Goal: Entertainment & Leisure: Consume media (video, audio)

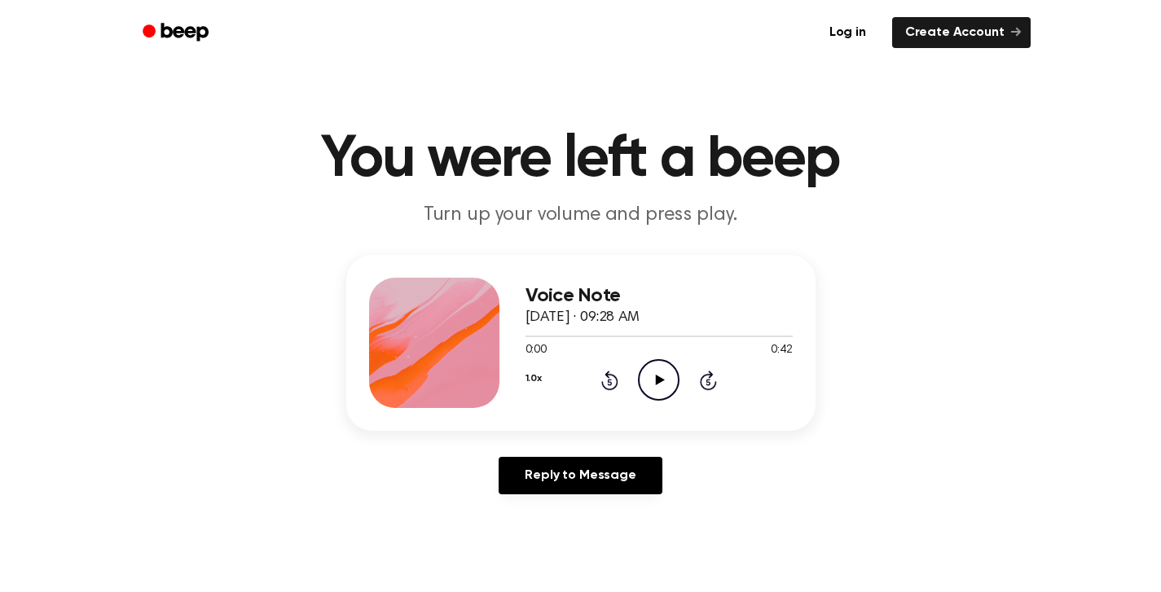
click at [663, 377] on icon "Play Audio" at bounding box center [659, 380] width 42 height 42
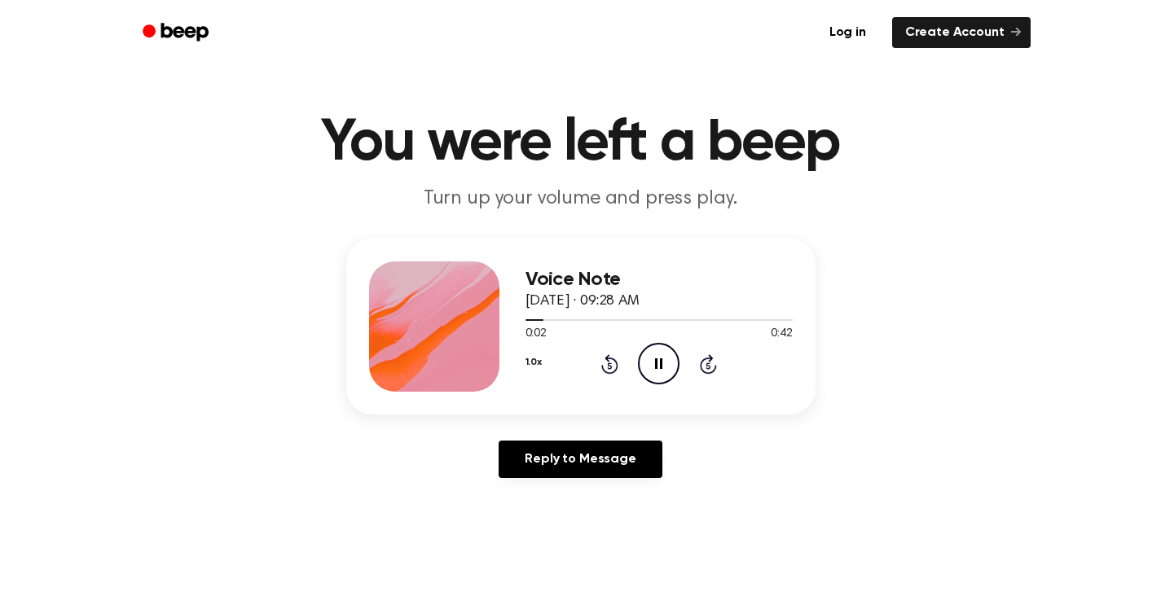
scroll to position [11, 0]
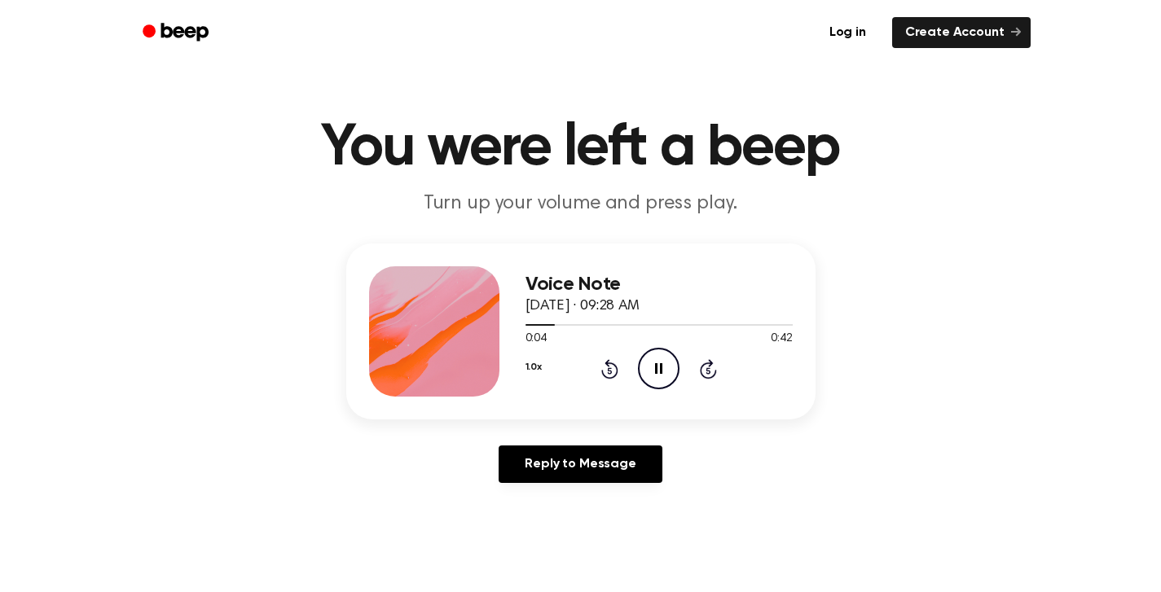
click at [655, 363] on icon "Pause Audio" at bounding box center [659, 369] width 42 height 42
click at [655, 363] on icon "Play Audio" at bounding box center [659, 369] width 42 height 42
click at [655, 363] on icon "Pause Audio" at bounding box center [659, 369] width 42 height 42
drag, startPoint x: 575, startPoint y: 325, endPoint x: 490, endPoint y: 325, distance: 85.6
click at [490, 325] on div "Voice Note [DATE] · 09:28 AM 0:10 0:42 Your browser does not support the [objec…" at bounding box center [580, 332] width 469 height 176
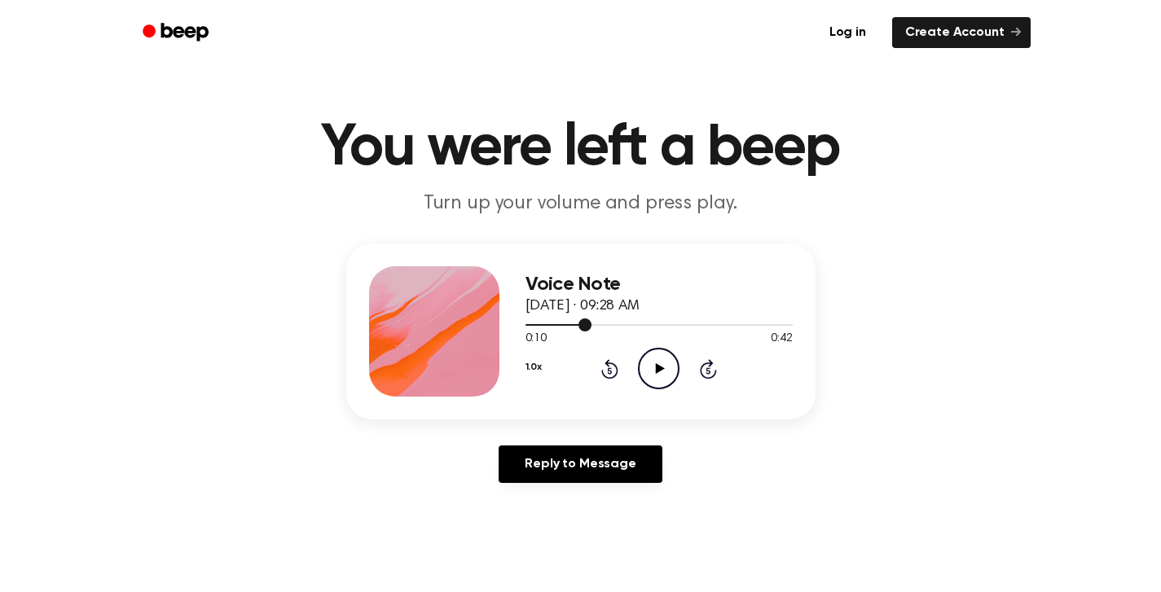
drag, startPoint x: 588, startPoint y: 329, endPoint x: 535, endPoint y: 329, distance: 53.0
click at [535, 329] on div at bounding box center [659, 324] width 267 height 13
drag, startPoint x: 532, startPoint y: 324, endPoint x: 497, endPoint y: 327, distance: 35.1
click at [495, 327] on div "Voice Note [DATE] · 09:28 AM 0:01 0:42 Your browser does not support the [objec…" at bounding box center [580, 332] width 469 height 176
click at [533, 253] on div "Voice Note [DATE] · 09:28 AM 0:01 0:42 Your browser does not support the [objec…" at bounding box center [580, 332] width 469 height 176
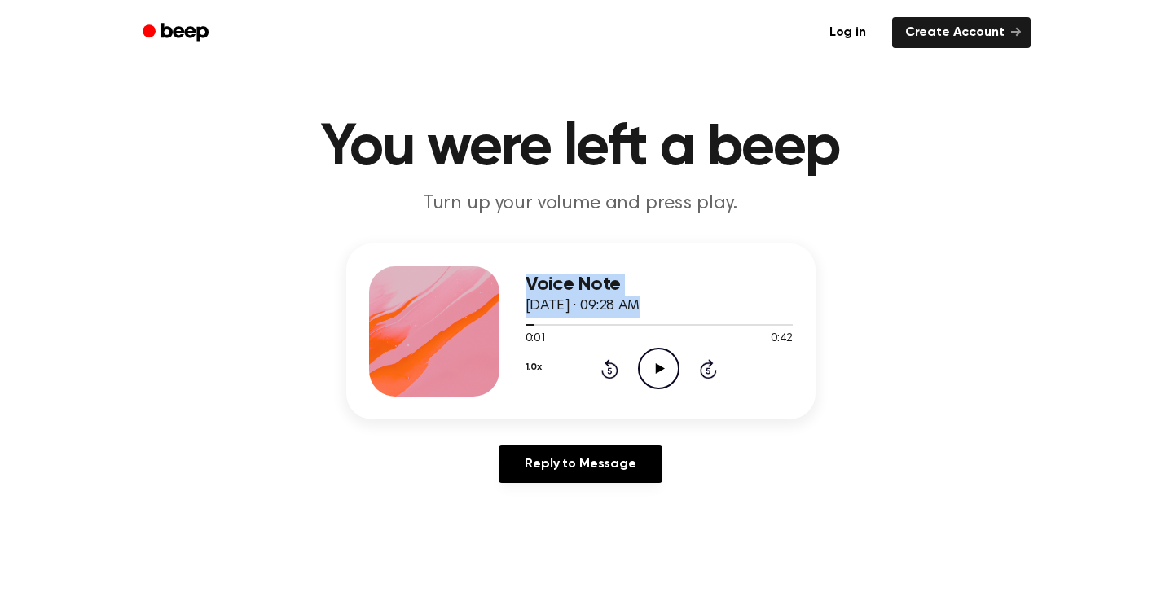
drag, startPoint x: 528, startPoint y: 329, endPoint x: 493, endPoint y: 329, distance: 35.0
click at [493, 329] on div "Voice Note [DATE] · 09:28 AM 0:01 0:42 Your browser does not support the [objec…" at bounding box center [580, 332] width 469 height 176
click at [579, 235] on main "You were left a beep Turn up your volume and press play. Voice Note [DATE] · 09…" at bounding box center [580, 491] width 1161 height 1005
click at [646, 371] on icon "Play Audio" at bounding box center [659, 369] width 42 height 42
